Goal: Check status: Check status

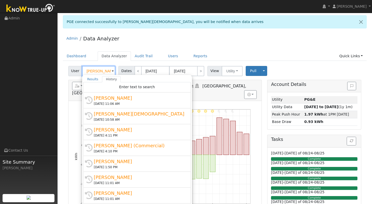
paste input "[PERSON_NAME]"
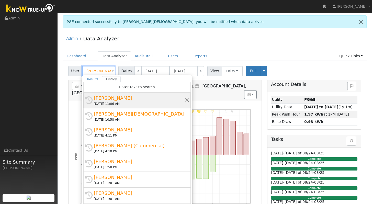
scroll to position [0, 4]
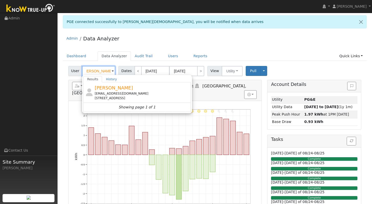
type input "[PERSON_NAME]"
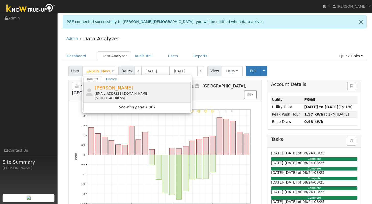
click at [139, 88] on div "[PERSON_NAME] [EMAIL_ADDRESS][DOMAIN_NAME] [STREET_ADDRESS]" at bounding box center [142, 92] width 95 height 16
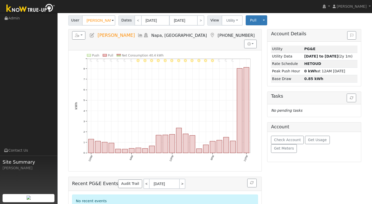
scroll to position [51, 0]
click at [139, 21] on link "<" at bounding box center [137, 20] width 7 height 10
type input "[DATE]"
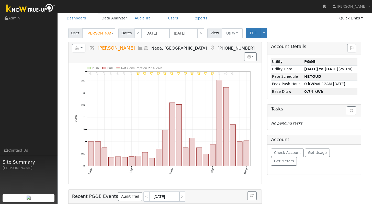
scroll to position [37, 0]
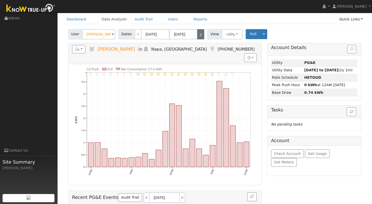
click at [199, 34] on link ">" at bounding box center [200, 34] width 7 height 10
type input "[DATE]"
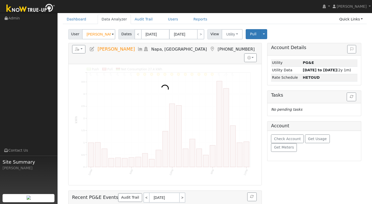
scroll to position [0, 0]
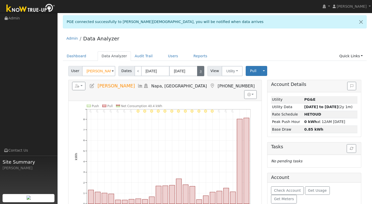
click at [199, 72] on link ">" at bounding box center [200, 71] width 7 height 10
type input "[DATE]"
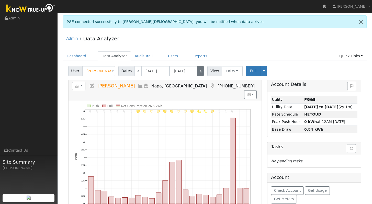
click at [201, 72] on link ">" at bounding box center [200, 71] width 7 height 10
type input "[DATE]"
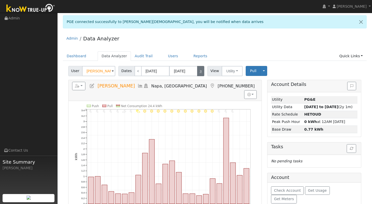
click at [201, 72] on link ">" at bounding box center [200, 71] width 7 height 10
type input "[DATE]"
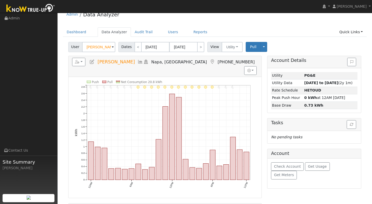
scroll to position [28, 0]
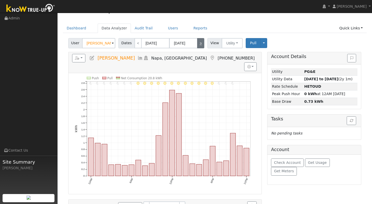
click at [200, 42] on link ">" at bounding box center [200, 43] width 7 height 10
type input "[DATE]"
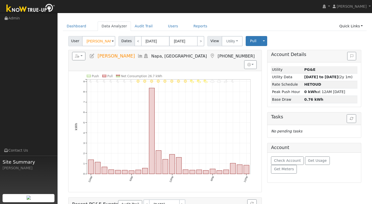
scroll to position [31, 0]
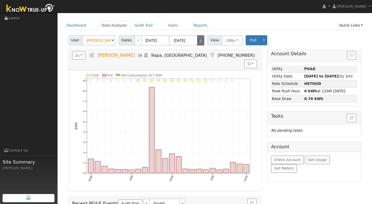
click at [200, 40] on link ">" at bounding box center [200, 40] width 7 height 10
type input "[DATE]"
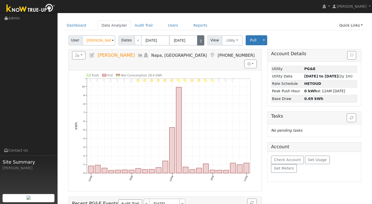
scroll to position [0, 0]
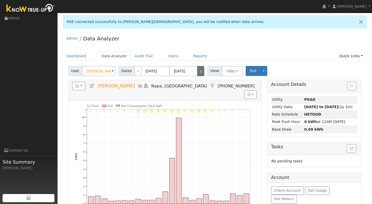
click at [201, 69] on link ">" at bounding box center [200, 71] width 7 height 10
type input "[DATE]"
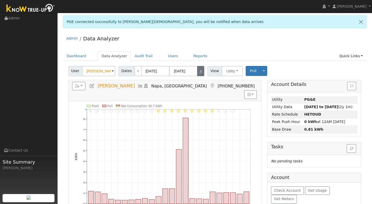
click at [201, 69] on link ">" at bounding box center [200, 71] width 7 height 10
type input "[DATE]"
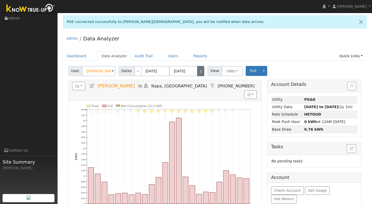
click at [201, 69] on link ">" at bounding box center [200, 71] width 7 height 10
type input "[DATE]"
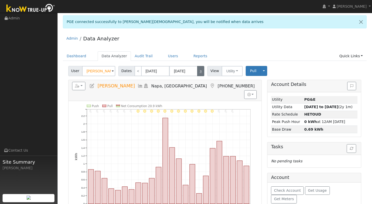
click at [201, 69] on link ">" at bounding box center [200, 71] width 7 height 10
type input "[DATE]"
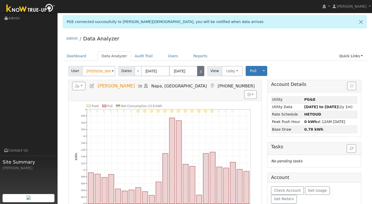
click at [201, 69] on link ">" at bounding box center [200, 71] width 7 height 10
type input "[DATE]"
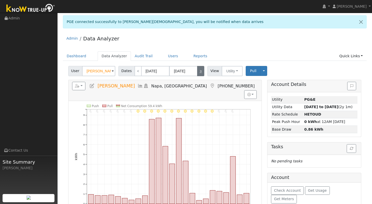
click at [201, 69] on link ">" at bounding box center [200, 71] width 7 height 10
type input "[DATE]"
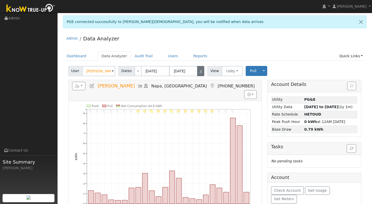
click at [201, 69] on link ">" at bounding box center [200, 71] width 7 height 10
type input "[DATE]"
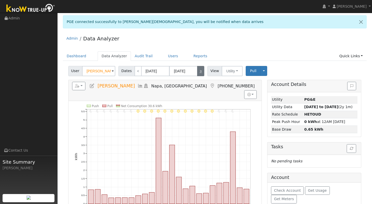
click at [201, 69] on link ">" at bounding box center [200, 71] width 7 height 10
type input "[DATE]"
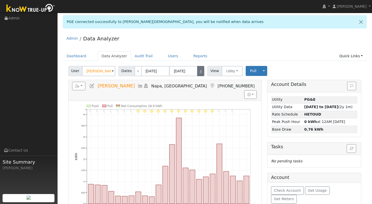
click at [201, 69] on link ">" at bounding box center [200, 71] width 7 height 10
type input "[DATE]"
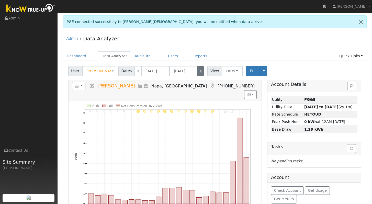
click at [201, 69] on link ">" at bounding box center [200, 71] width 7 height 10
type input "[DATE]"
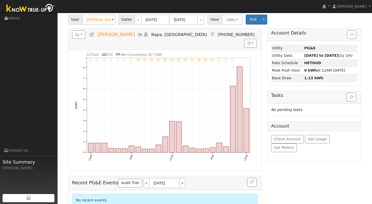
scroll to position [52, 0]
